Goal: Transaction & Acquisition: Purchase product/service

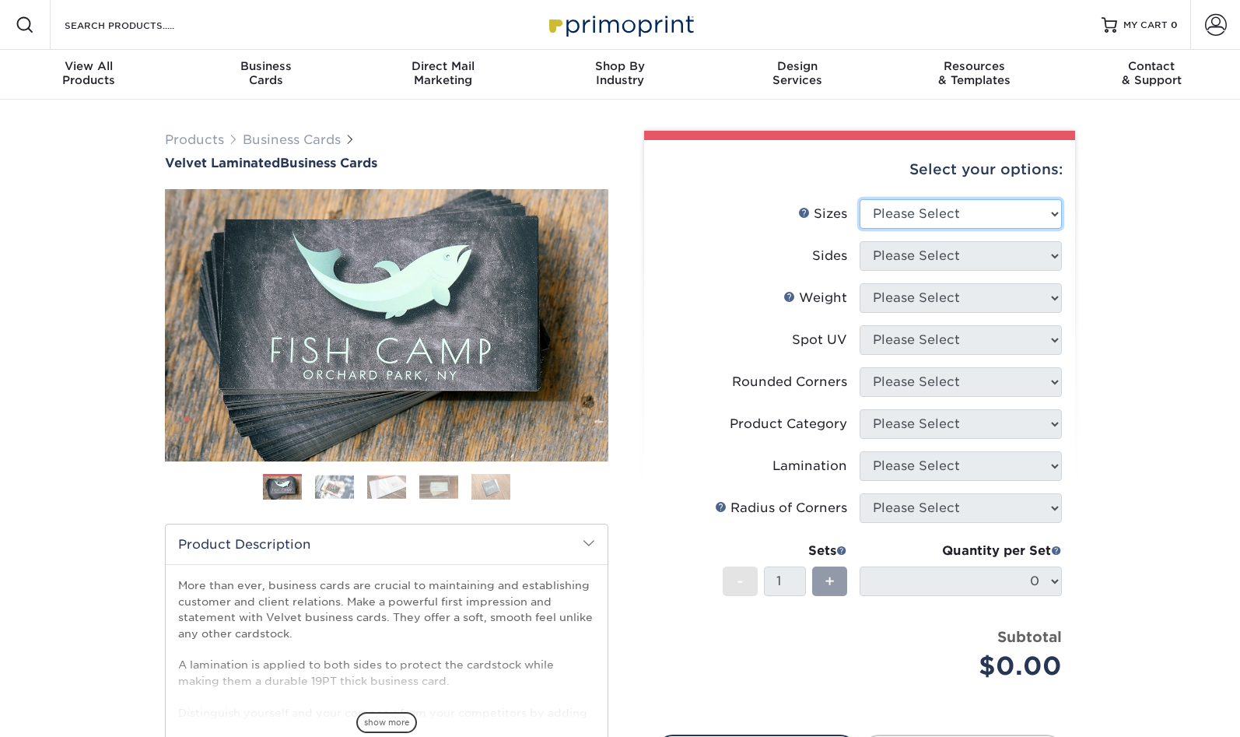
click at [955, 202] on select "Please Select 1.5" x 3.5" - Mini 1.75" x 3.5" - Mini 2" x 2" - Square 2" x 3" -…" at bounding box center [961, 214] width 202 height 30
select select "2.00x3.50"
click at [860, 199] on select "Please Select 1.5" x 3.5" - Mini 1.75" x 3.5" - Mini 2" x 2" - Square 2" x 3" -…" at bounding box center [961, 214] width 202 height 30
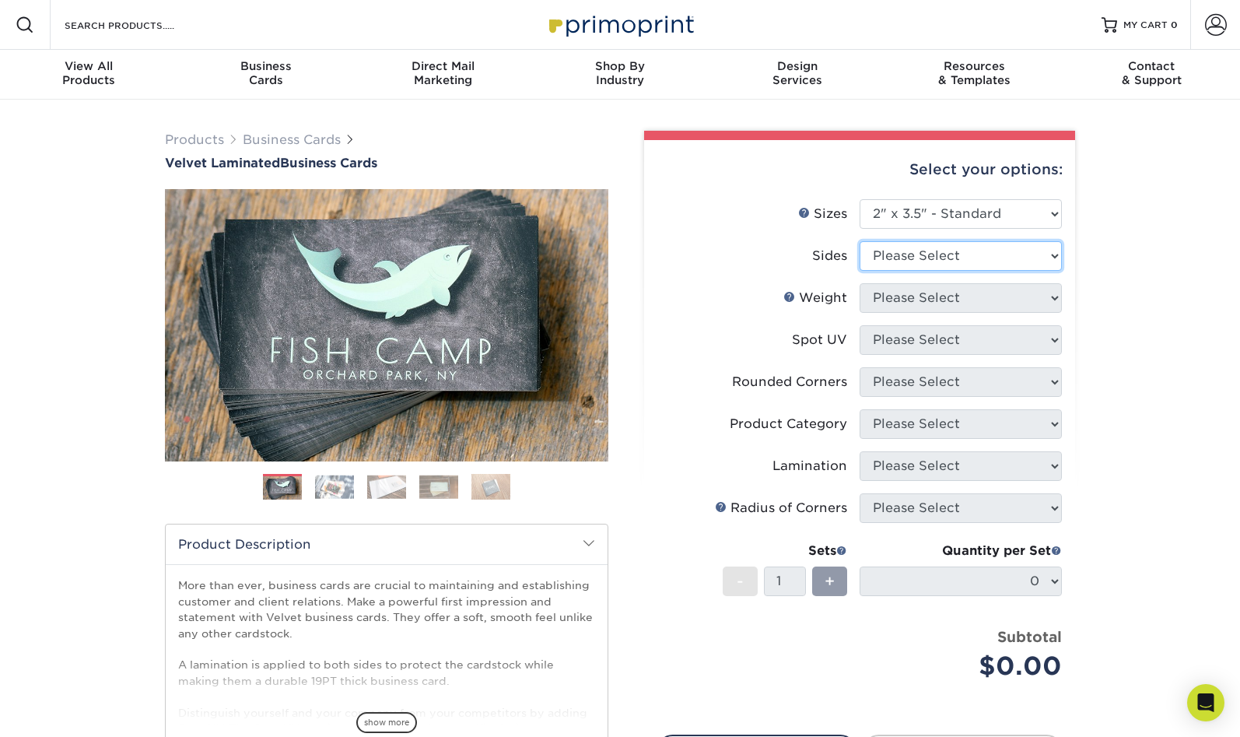
click at [945, 261] on select "Please Select Print Both Sides Print Front Only" at bounding box center [961, 256] width 202 height 30
select select "13abbda7-1d64-4f25-8bb2-c179b224825d"
click at [860, 241] on select "Please Select Print Both Sides Print Front Only" at bounding box center [961, 256] width 202 height 30
click at [963, 294] on select "Please Select 16PT" at bounding box center [961, 298] width 202 height 30
select select "16PT"
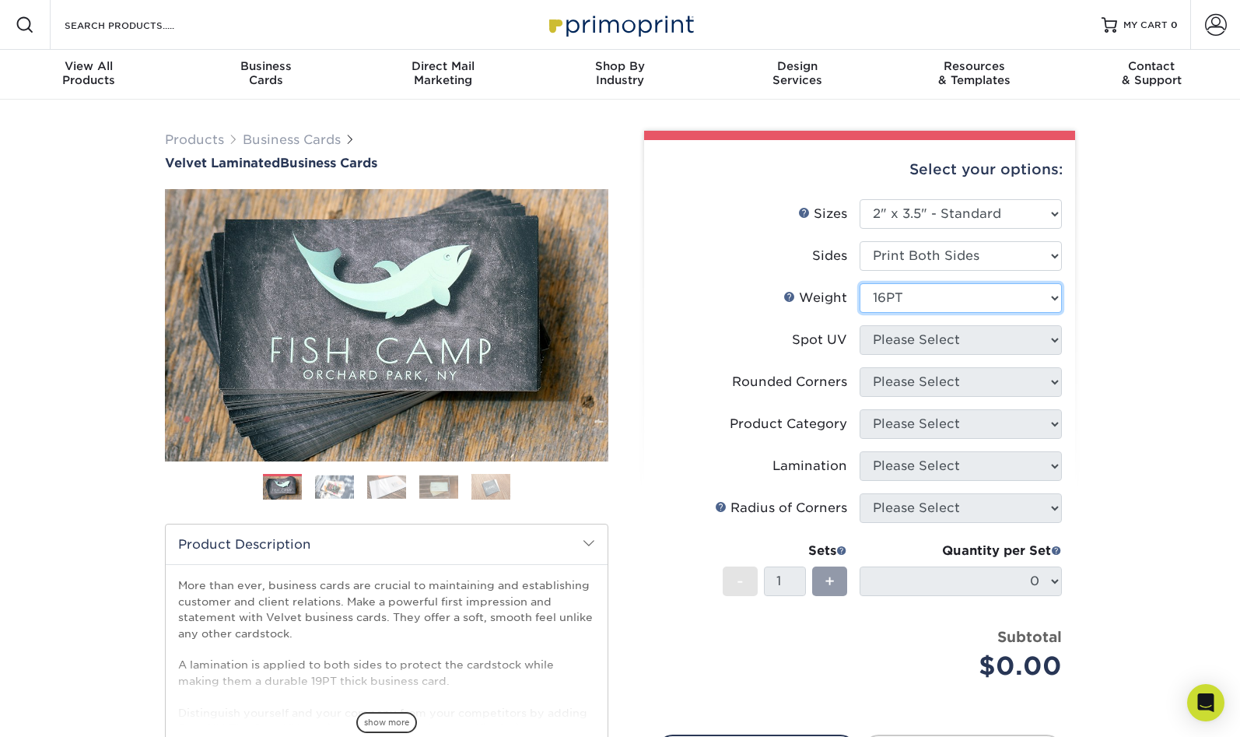
click at [860, 283] on select "Please Select 16PT" at bounding box center [961, 298] width 202 height 30
click at [967, 347] on select "Please Select No Spot UV Front and Back (Both Sides) Front Only Back Only" at bounding box center [961, 340] width 202 height 30
select select "3"
click at [860, 325] on select "Please Select No Spot UV Front and Back (Both Sides) Front Only Back Only" at bounding box center [961, 340] width 202 height 30
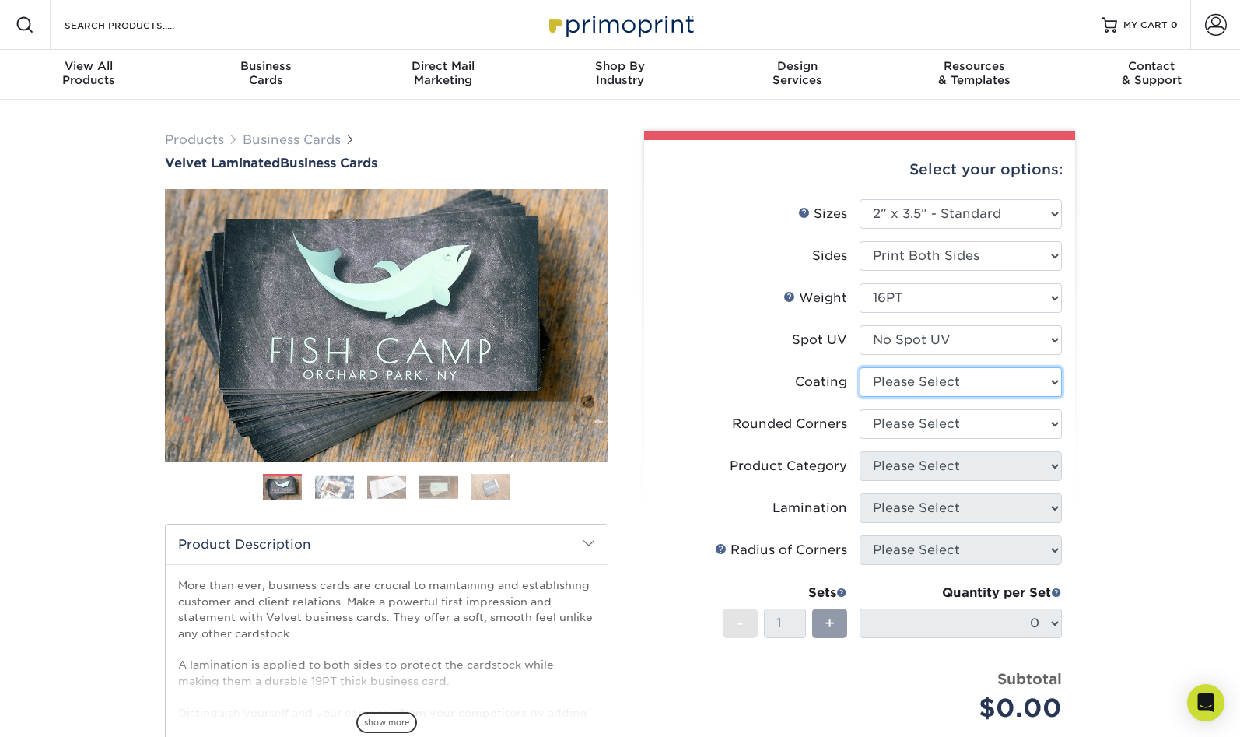
click at [957, 384] on select at bounding box center [961, 382] width 202 height 30
select select "3e7618de-abca-4bda-9f97-8b9129e913d8"
click at [860, 367] on select at bounding box center [961, 382] width 202 height 30
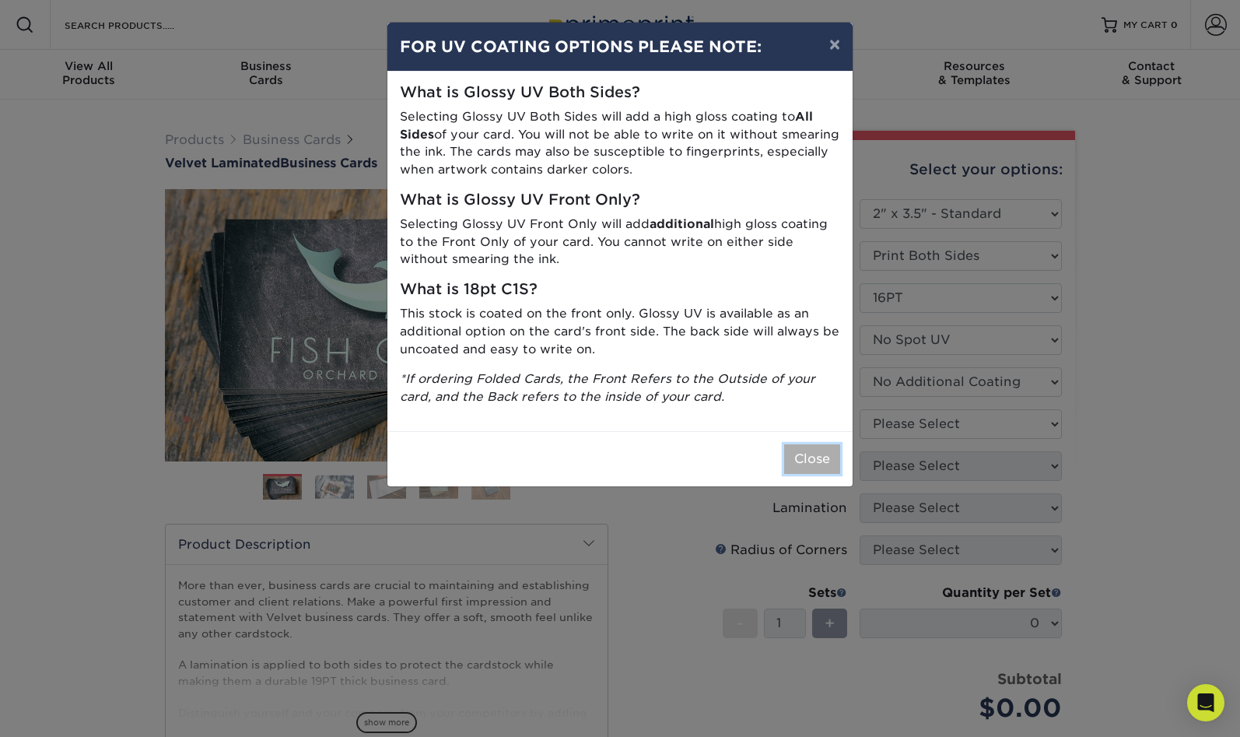
click at [819, 458] on button "Close" at bounding box center [812, 459] width 56 height 30
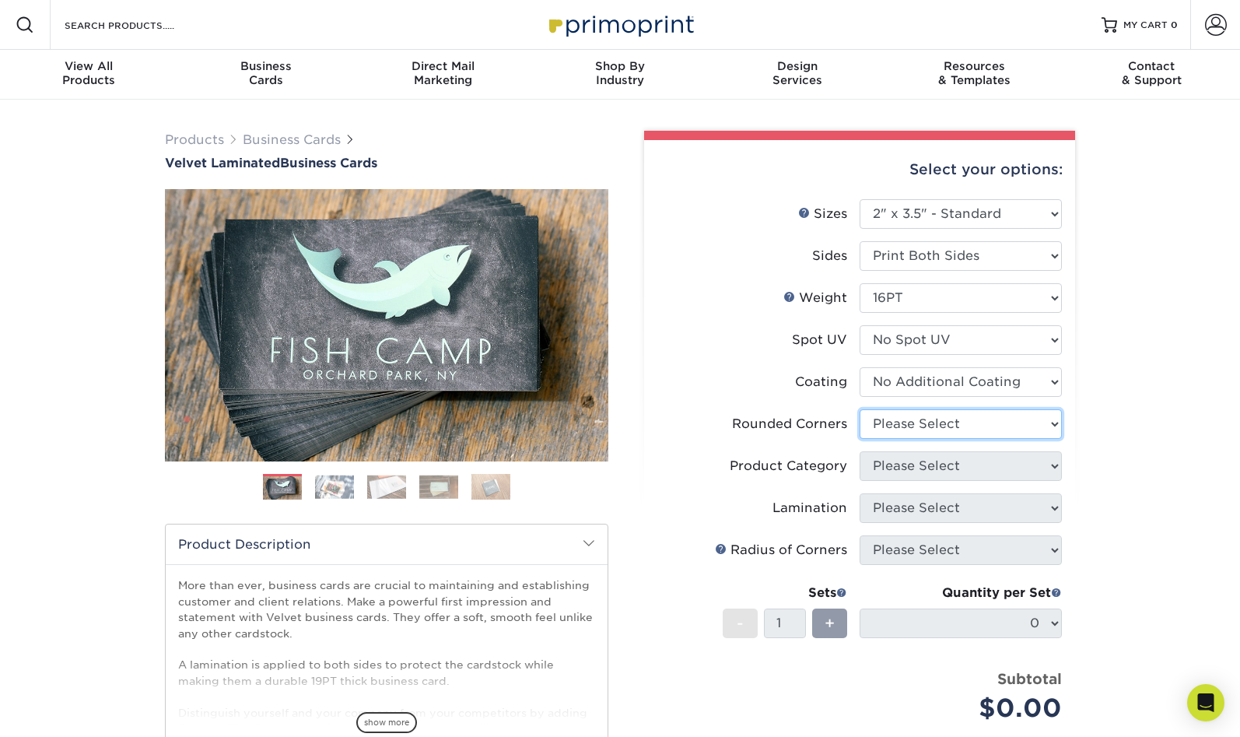
click at [970, 423] on select "Please Select Yes - Round 2 Corners Yes - Round 4 Corners No" at bounding box center [961, 424] width 202 height 30
select select "0"
click at [860, 409] on select "Please Select Yes - Round 2 Corners Yes - Round 4 Corners No" at bounding box center [961, 424] width 202 height 30
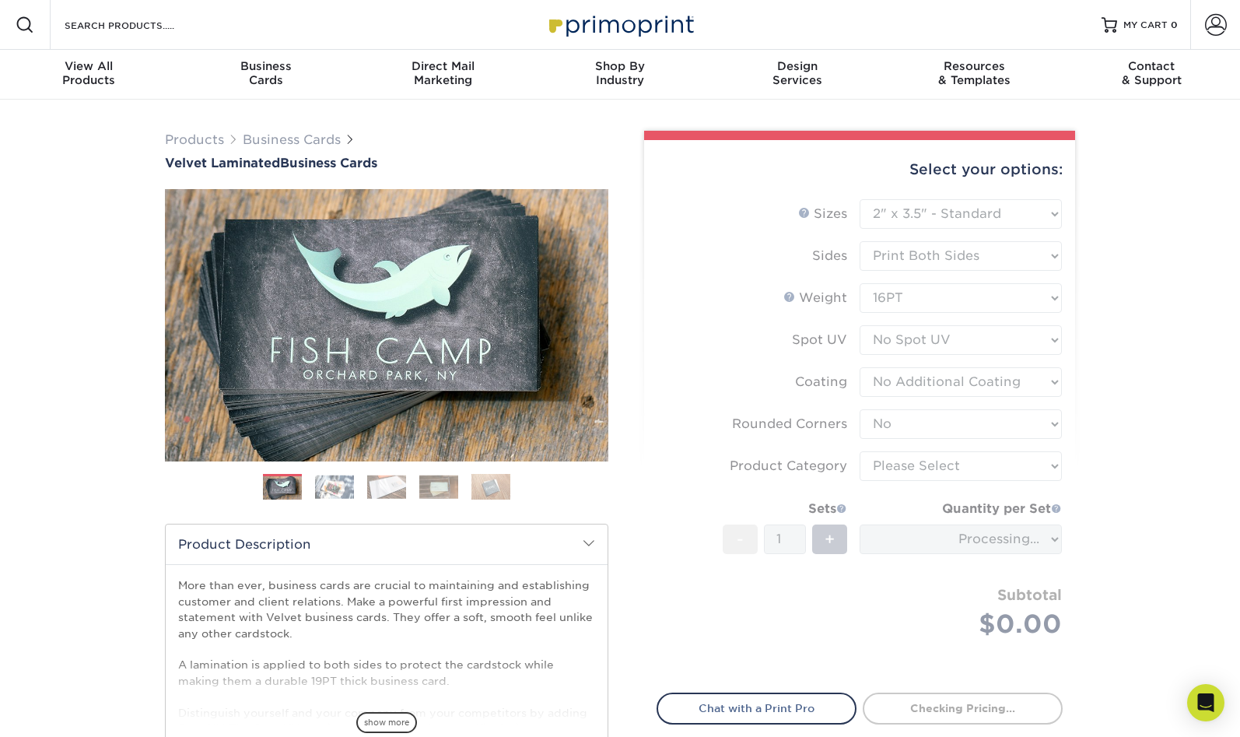
click at [938, 465] on form "Sizes Help Sizes Please Select 1.5" x 3.5" - Mini 1.75" x 3.5" - Mini 2" x 2" -…" at bounding box center [860, 436] width 406 height 475
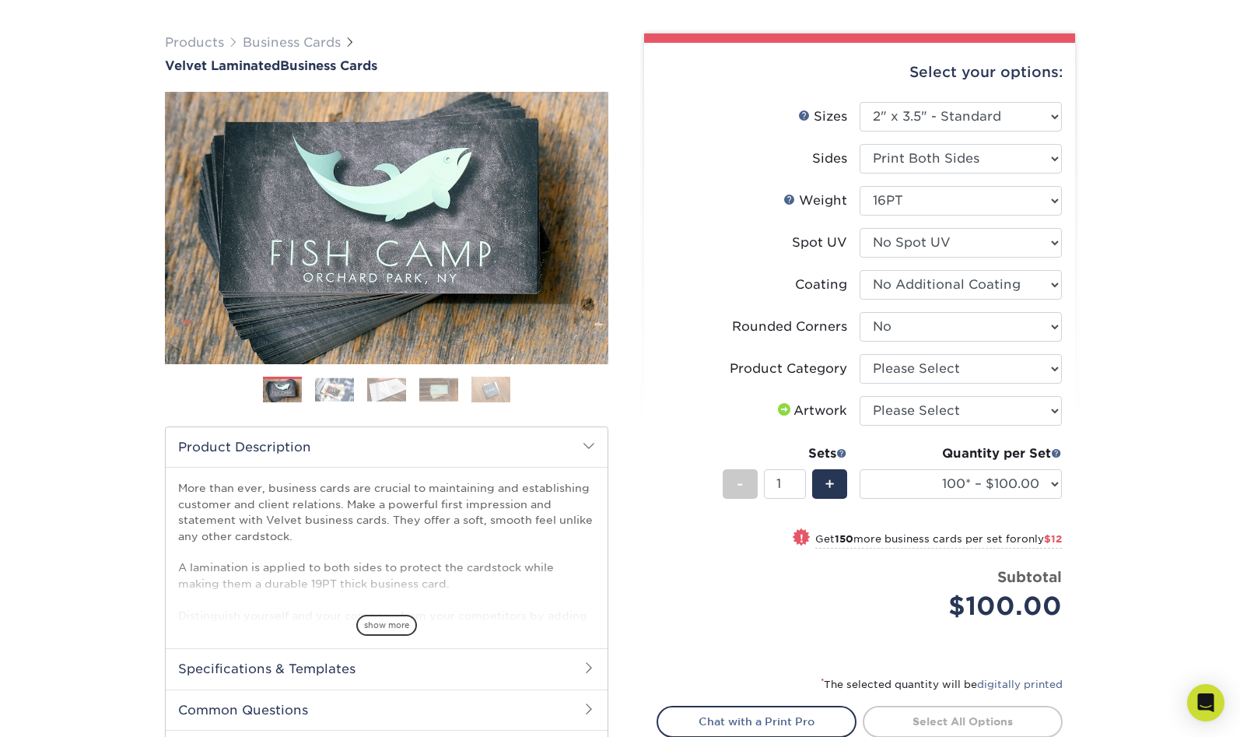
scroll to position [86, 0]
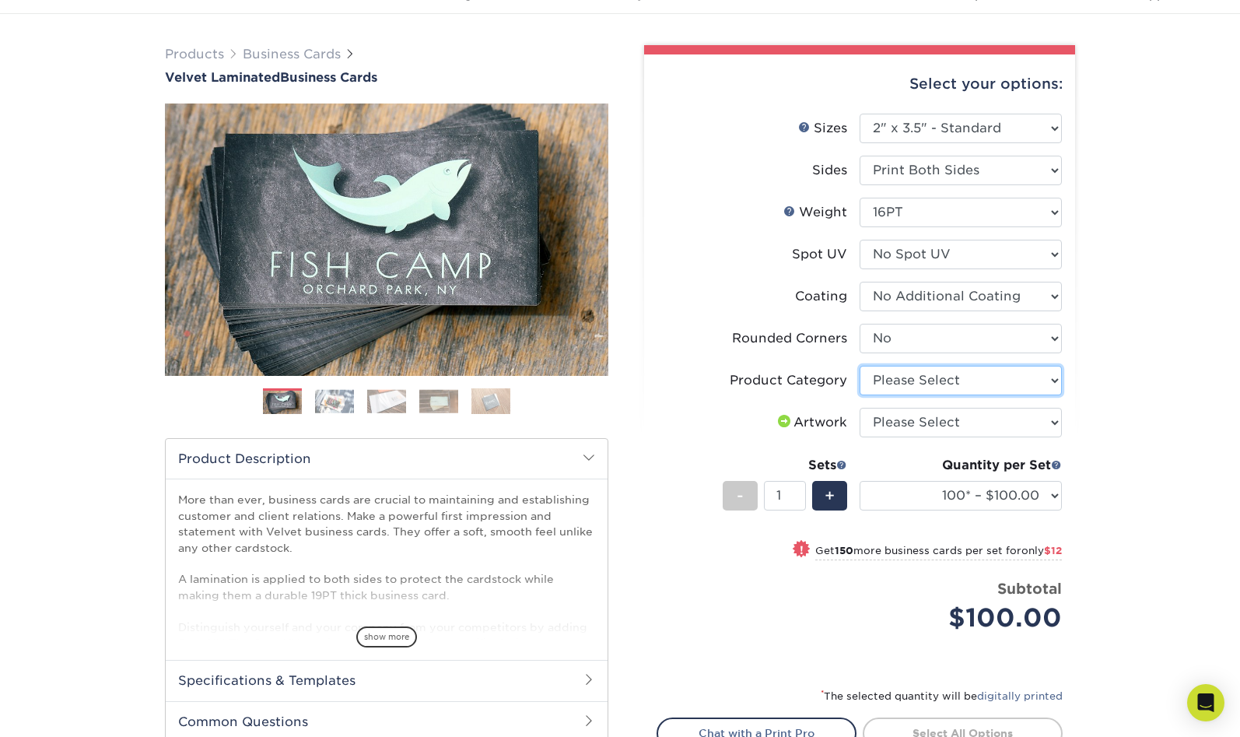
click at [944, 384] on select "Please Select Business Cards" at bounding box center [961, 381] width 202 height 30
select select "3b5148f1-0588-4f88-a218-97bcfdce65c1"
click at [860, 366] on select "Please Select Business Cards" at bounding box center [961, 381] width 202 height 30
click at [943, 427] on select "Please Select I will upload files I need a design - $100" at bounding box center [961, 423] width 202 height 30
select select "upload"
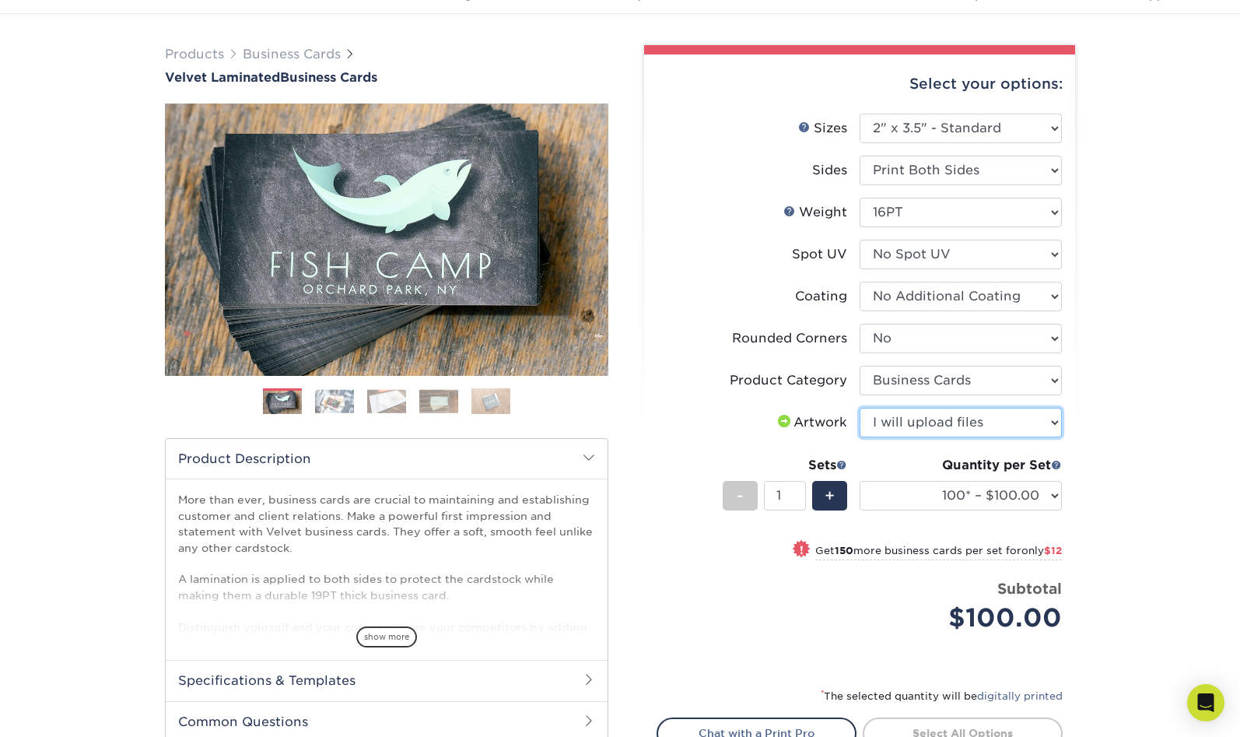
click at [860, 408] on select "Please Select I will upload files I need a design - $100" at bounding box center [961, 423] width 202 height 30
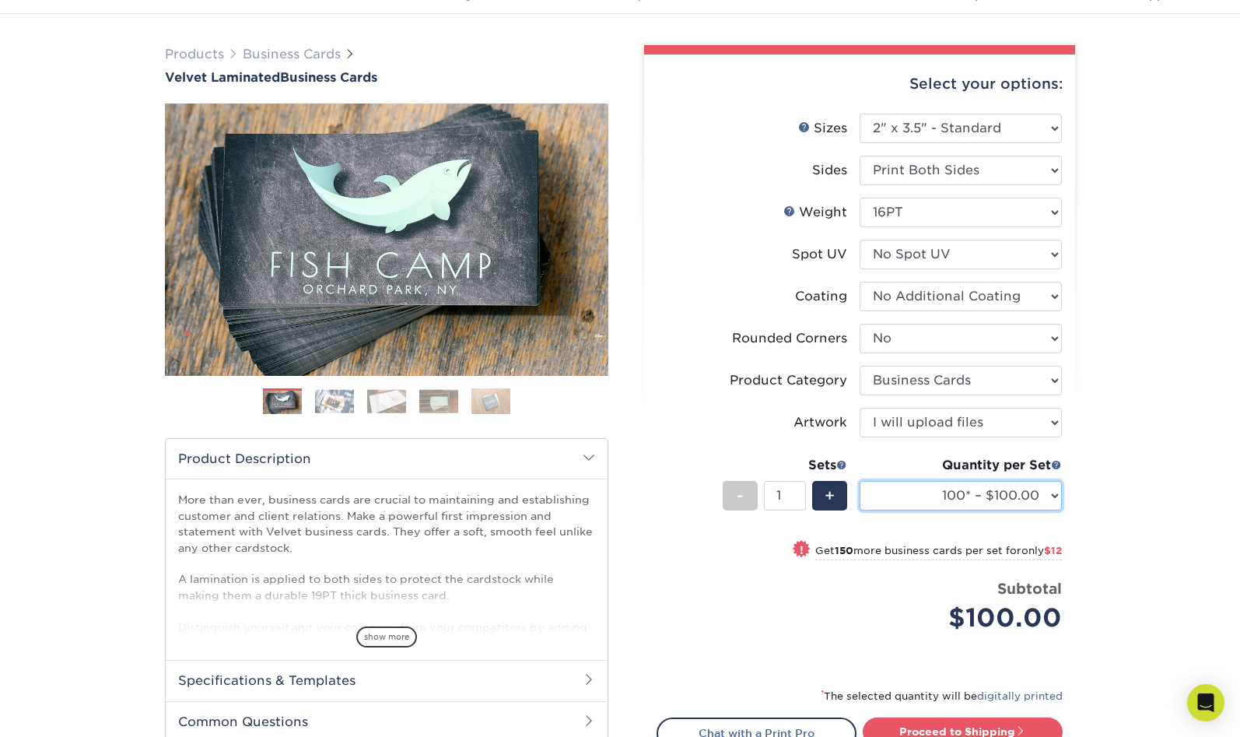
click at [938, 497] on select "100* – $100.00 250* – $112.00 500 – $120.00 1000 – $156.00 2500 – $307.00 5000 …" at bounding box center [961, 496] width 202 height 30
click at [860, 481] on select "100* – $100.00 250* – $112.00 500 – $120.00 1000 – $156.00 2500 – $307.00 5000 …" at bounding box center [961, 496] width 202 height 30
